Goal: Information Seeking & Learning: Find specific fact

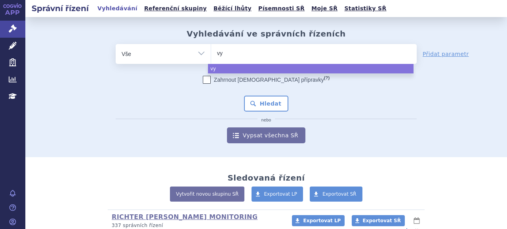
select select
type input "vyl"
type input "vyloy"
select select "vyloy"
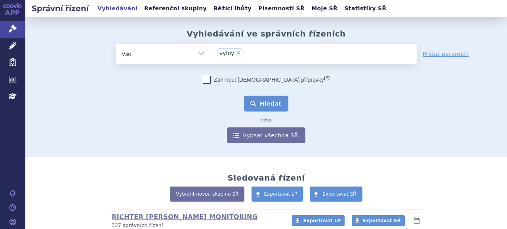
click at [245, 101] on button "Hledat" at bounding box center [266, 104] width 45 height 16
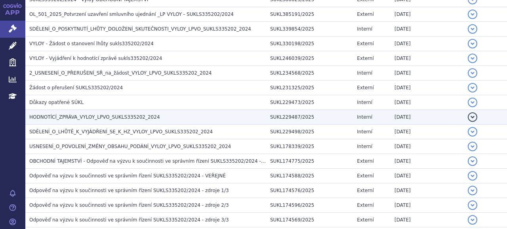
scroll to position [209, 0]
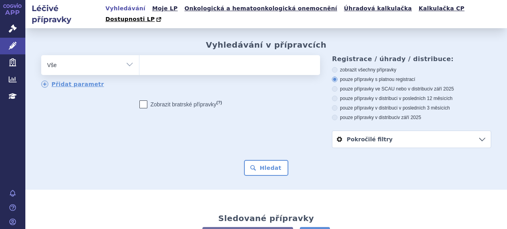
click at [275, 55] on ul at bounding box center [229, 63] width 179 height 17
click at [140, 55] on select at bounding box center [139, 65] width 0 height 20
type input "vyl"
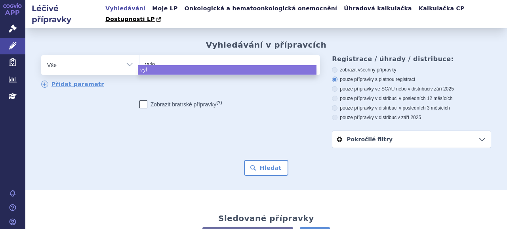
type input "vyloy"
select select "vyloy"
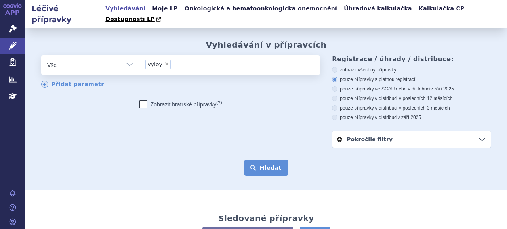
click at [257, 160] on button "Hledat" at bounding box center [266, 168] width 45 height 16
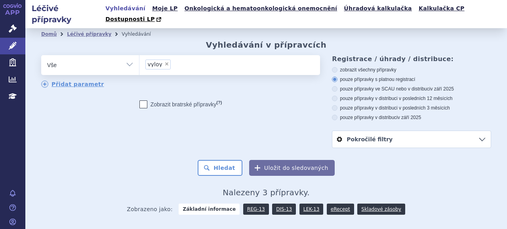
scroll to position [90, 0]
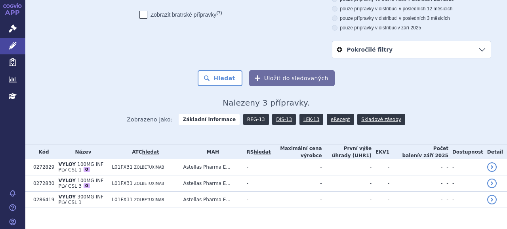
click at [254, 114] on link "REG-13" at bounding box center [256, 119] width 26 height 11
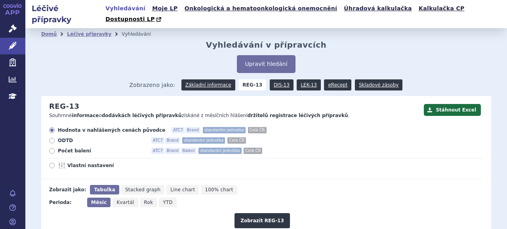
scroll to position [86, 0]
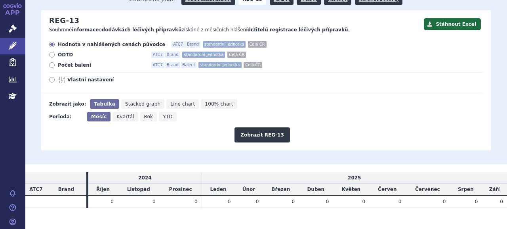
click at [65, 62] on span "Počet balení" at bounding box center [101, 65] width 87 height 6
click at [55, 63] on input "Počet balení ATC7 Brand Balení standardní jednotka Celá ČR" at bounding box center [52, 65] width 5 height 5
radio input "true"
click at [248, 127] on button "Zobrazit REG-13" at bounding box center [262, 134] width 55 height 15
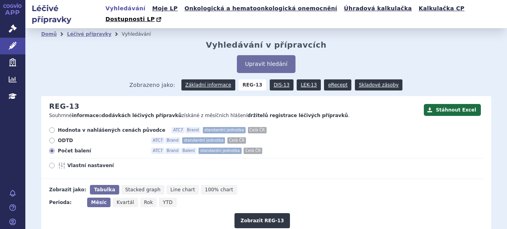
scroll to position [86, 0]
